Goal: Task Accomplishment & Management: Use online tool/utility

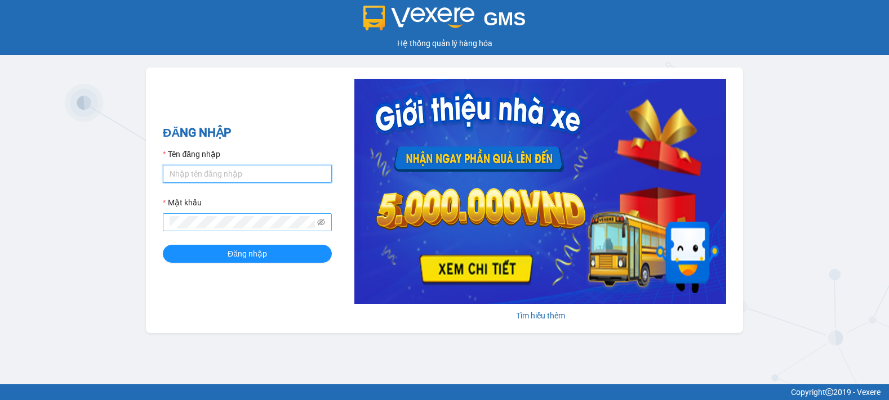
type input "tinh.hhg"
click at [282, 337] on div "GMS Hệ thống quản lý hàng hóa ĐĂNG NHẬP Tên đăng nhập tinh.hhg Mật khẩu Đăng nh…" at bounding box center [444, 192] width 889 height 385
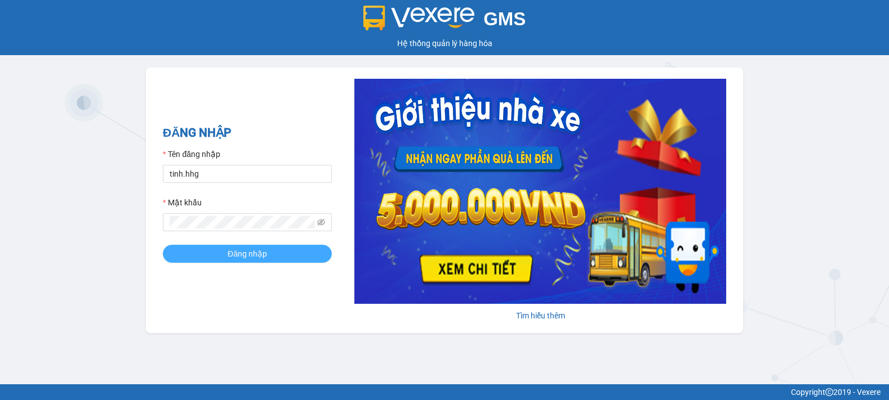
click at [245, 255] on span "Đăng nhập" at bounding box center [247, 254] width 39 height 12
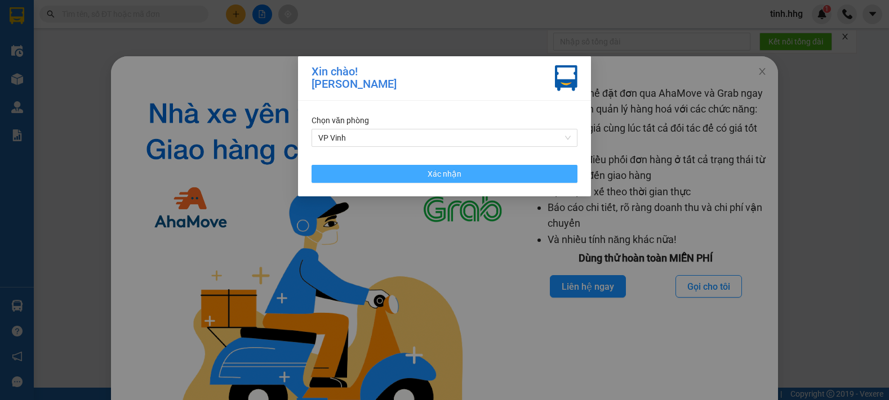
click at [440, 172] on span "Xác nhận" at bounding box center [444, 174] width 34 height 12
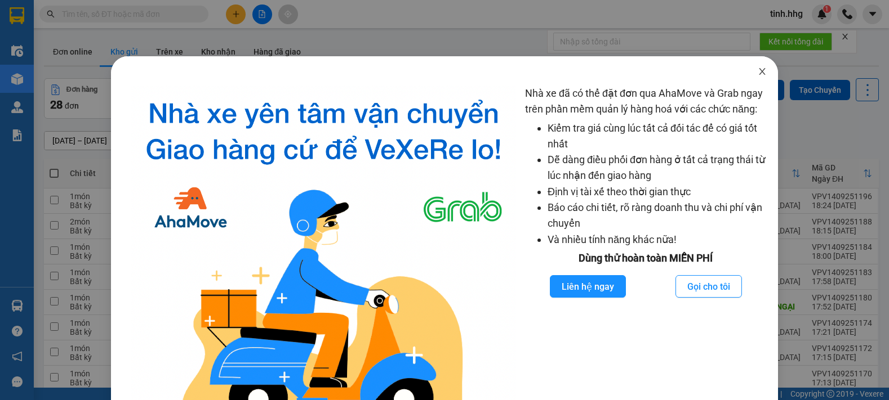
click at [757, 73] on icon "close" at bounding box center [761, 71] width 9 height 9
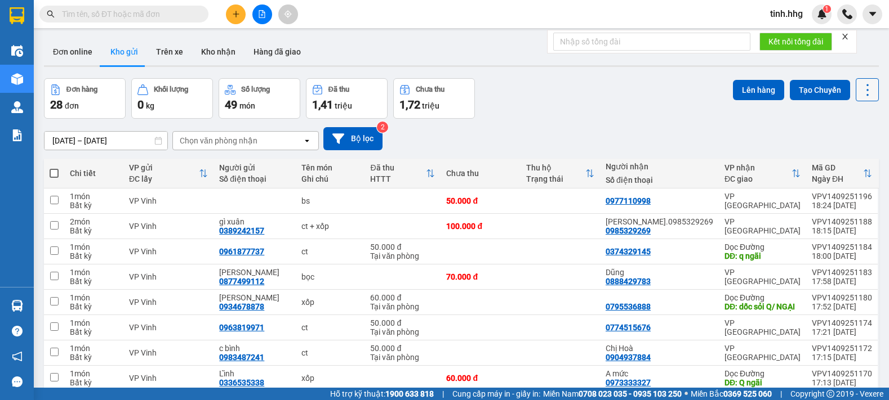
click at [859, 90] on icon at bounding box center [867, 90] width 16 height 16
click at [849, 159] on span "Làm mới" at bounding box center [842, 160] width 31 height 11
click at [127, 141] on input "[DATE] – [DATE]" at bounding box center [105, 141] width 123 height 18
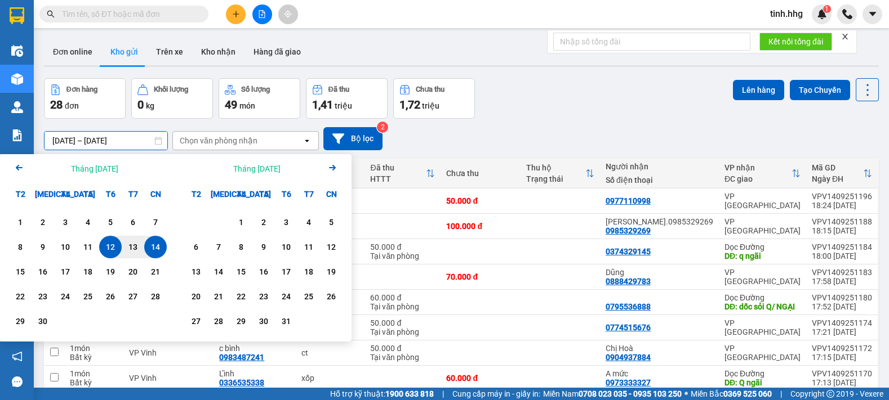
click at [155, 248] on div "14" at bounding box center [156, 247] width 16 height 14
type input "[DATE] – [DATE]"
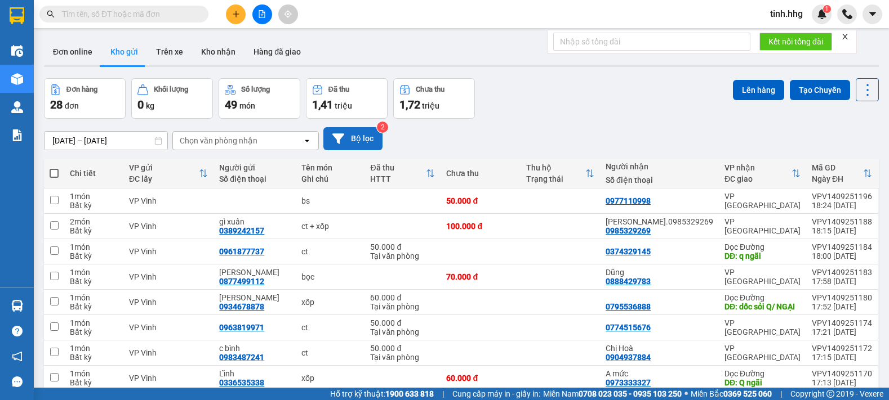
click at [336, 138] on icon at bounding box center [338, 138] width 12 height 10
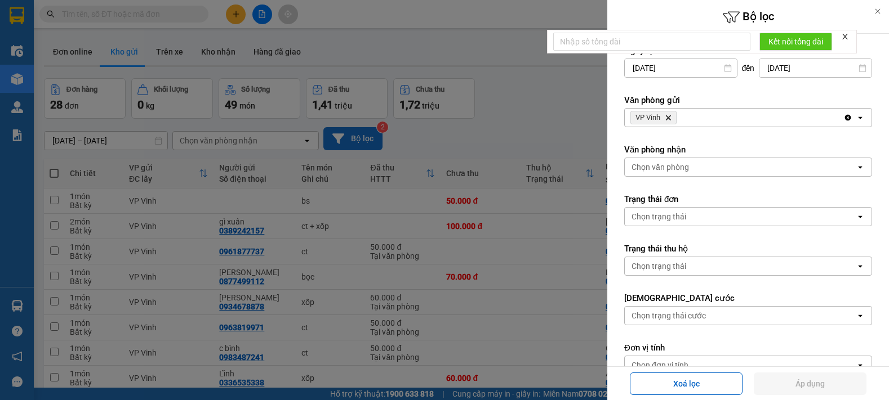
click at [774, 123] on div "VP Vinh Delete" at bounding box center [734, 118] width 219 height 18
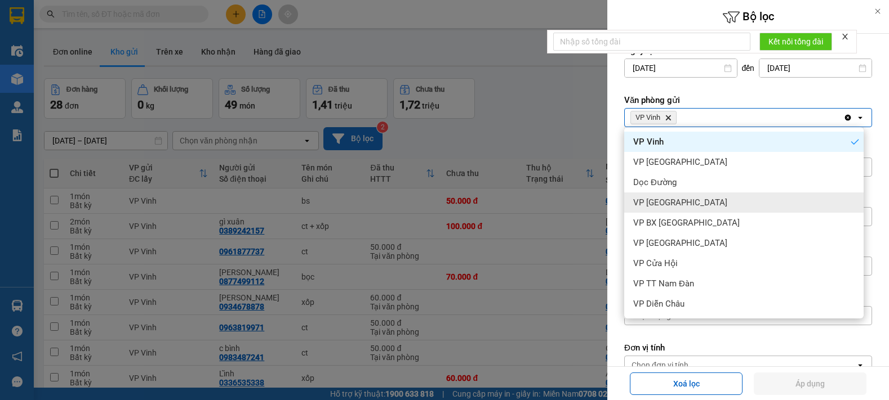
click at [670, 203] on span "VP [GEOGRAPHIC_DATA]" at bounding box center [680, 202] width 94 height 11
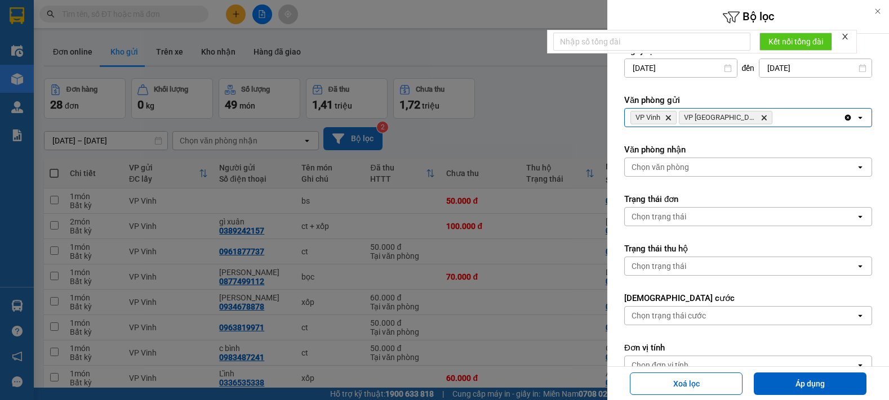
click at [783, 117] on div "VP Vinh Delete VP Can Lộc Delete" at bounding box center [734, 118] width 219 height 18
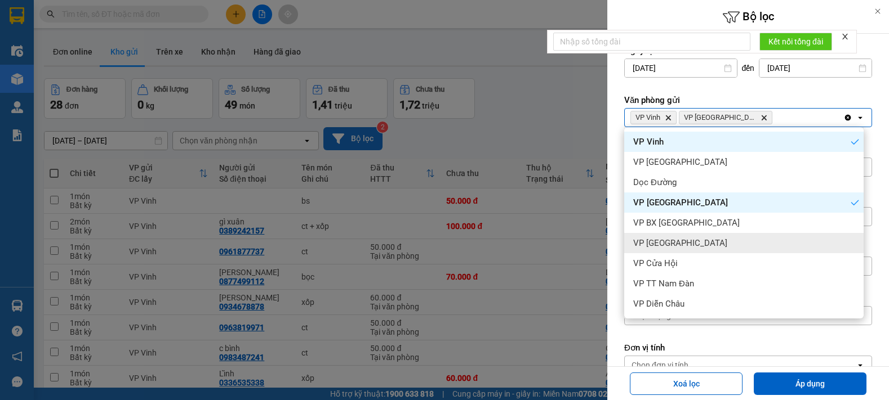
drag, startPoint x: 703, startPoint y: 243, endPoint x: 770, endPoint y: 143, distance: 120.6
click at [703, 242] on div "VP [GEOGRAPHIC_DATA]" at bounding box center [743, 243] width 239 height 20
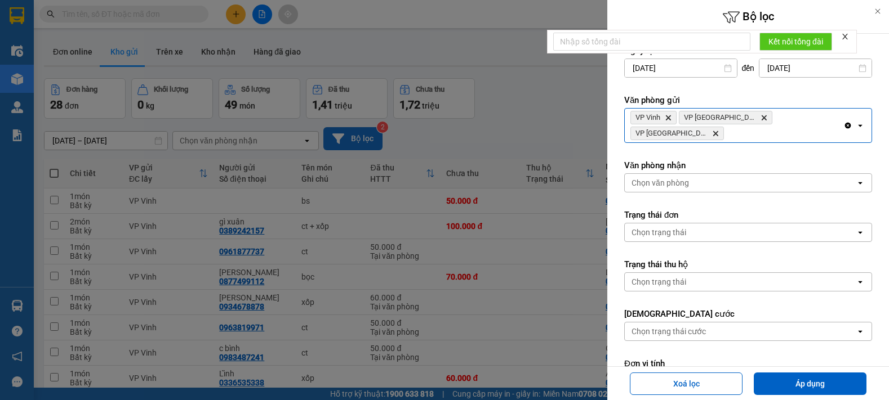
click at [830, 119] on div "VP Vinh Delete VP Can Lộc Delete VP Cầu [GEOGRAPHIC_DATA] Delete" at bounding box center [734, 126] width 219 height 34
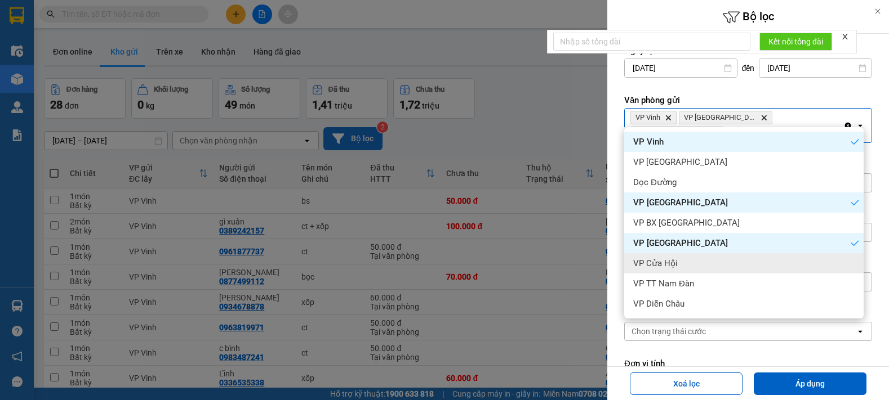
click at [698, 260] on div "VP Cửa Hội" at bounding box center [743, 263] width 239 height 20
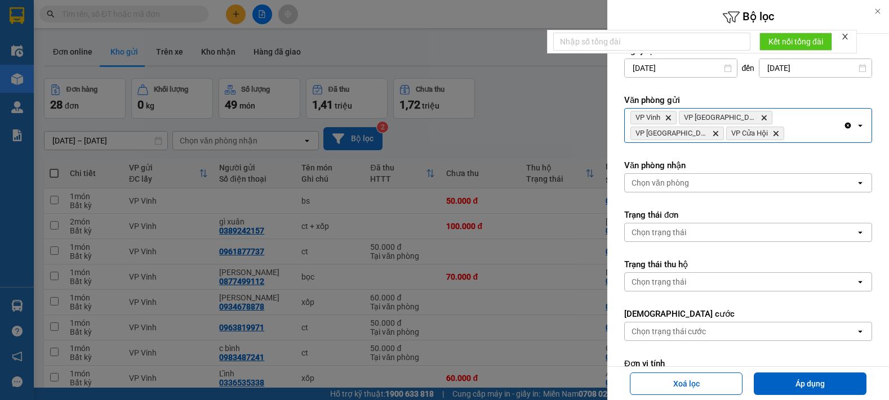
click at [754, 137] on div "VP Vinh Delete VP Can Lộc Delete VP Cầu [GEOGRAPHIC_DATA] Delete VP Cửa Hội Del…" at bounding box center [734, 126] width 219 height 34
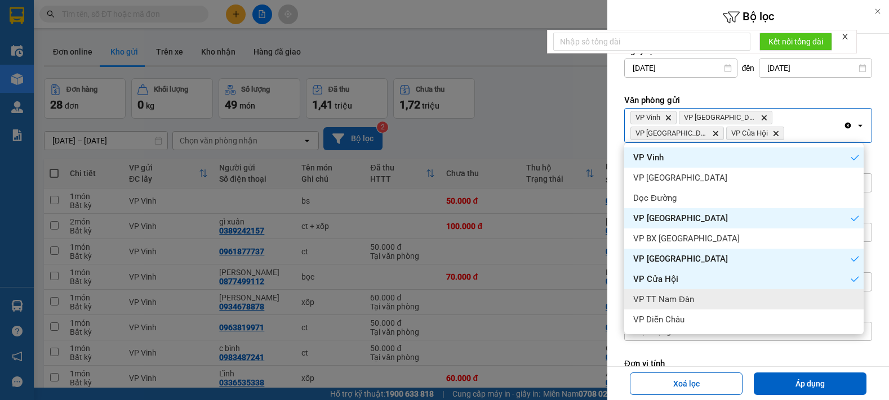
click at [693, 298] on div "VP TT Nam Đàn" at bounding box center [743, 299] width 239 height 20
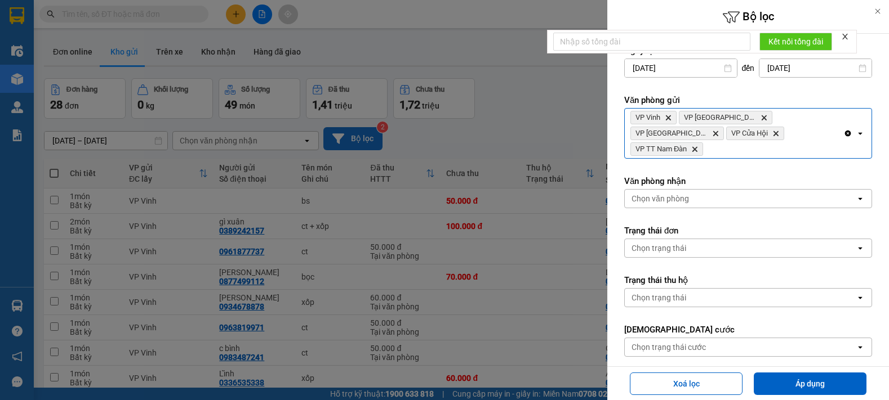
click at [793, 136] on div "VP Vinh Delete VP Can Lộc Delete VP Cầu [GEOGRAPHIC_DATA] Delete VP Cửa Hội Del…" at bounding box center [734, 134] width 219 height 50
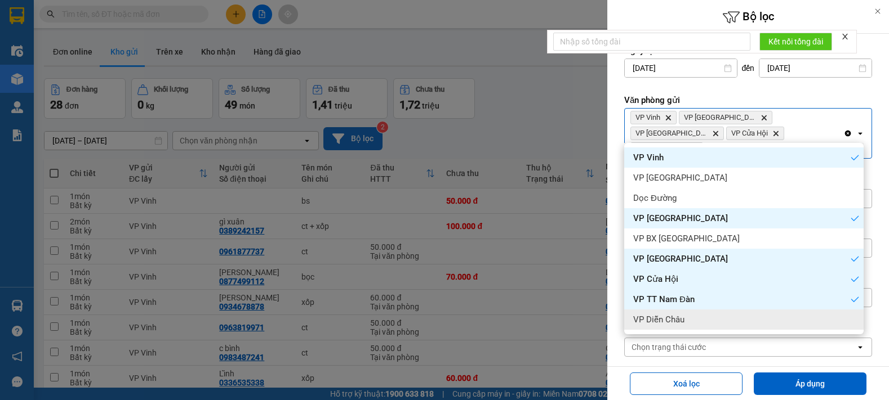
click at [680, 319] on span "VP Diễn Châu" at bounding box center [658, 319] width 51 height 11
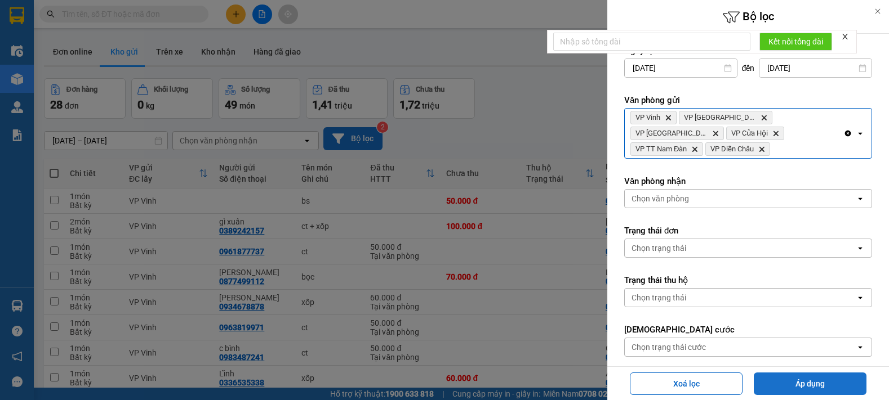
click at [808, 387] on button "Áp dụng" at bounding box center [810, 384] width 113 height 23
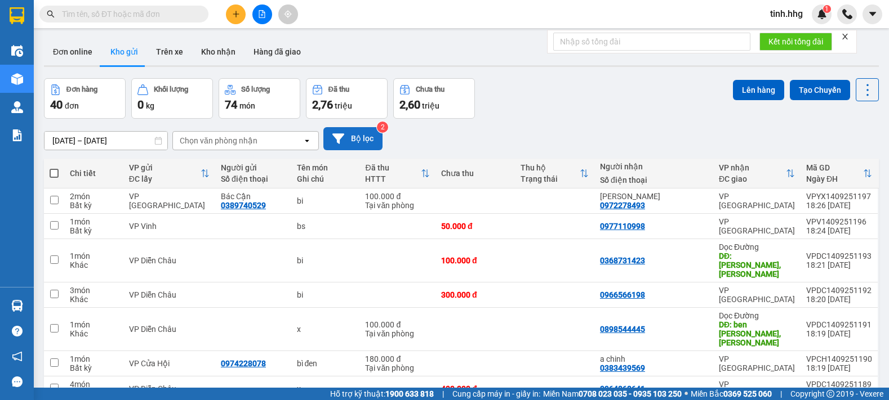
click at [291, 140] on div "Chọn văn phòng nhận" at bounding box center [238, 141] width 130 height 18
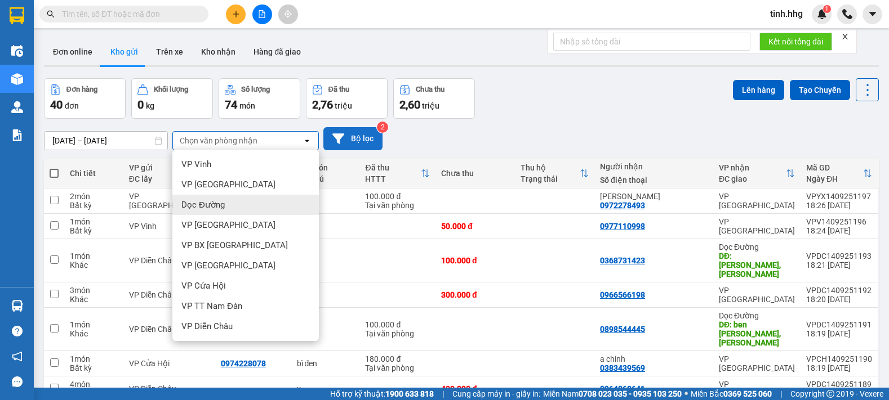
click at [216, 206] on span "Dọc Đường" at bounding box center [202, 204] width 43 height 11
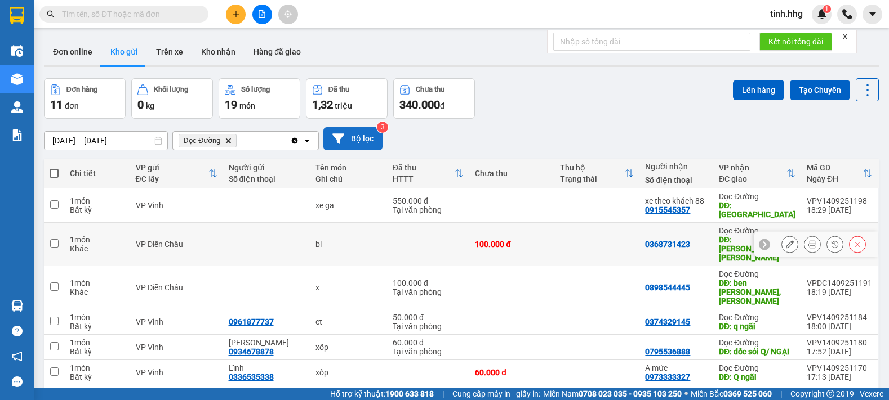
scroll to position [127, 0]
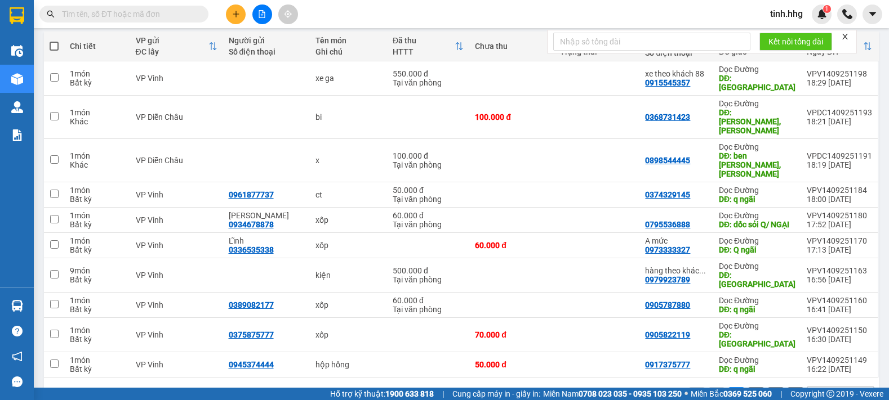
click at [858, 391] on icon "open" at bounding box center [862, 395] width 9 height 9
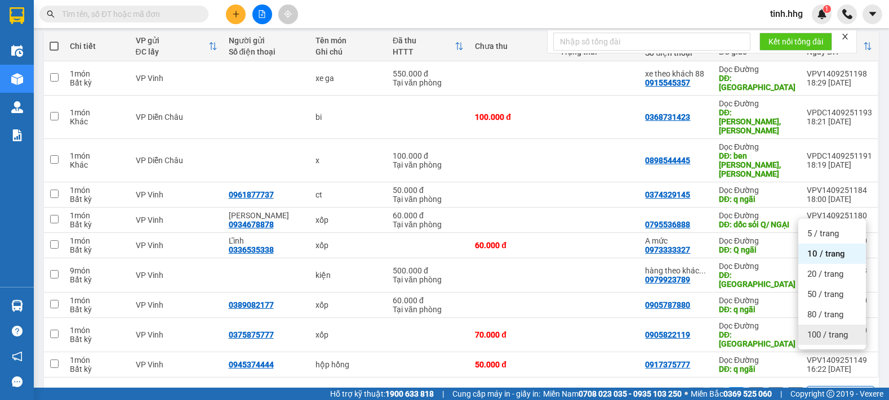
click at [846, 339] on span "100 / trang" at bounding box center [827, 334] width 41 height 11
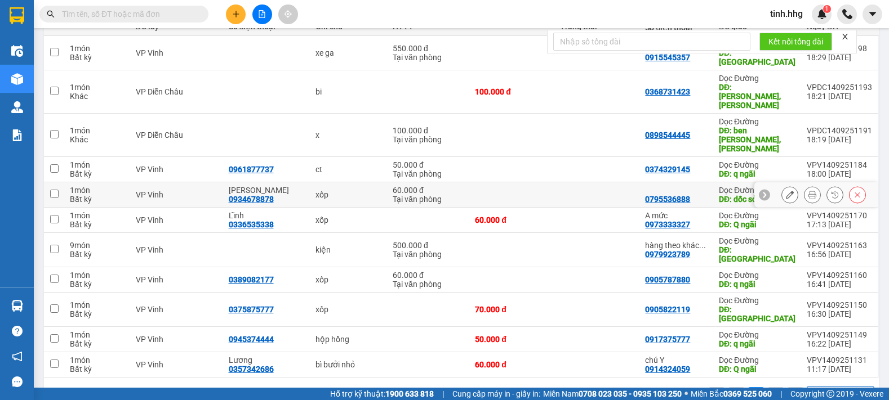
scroll to position [0, 0]
